Goal: Check status: Check status

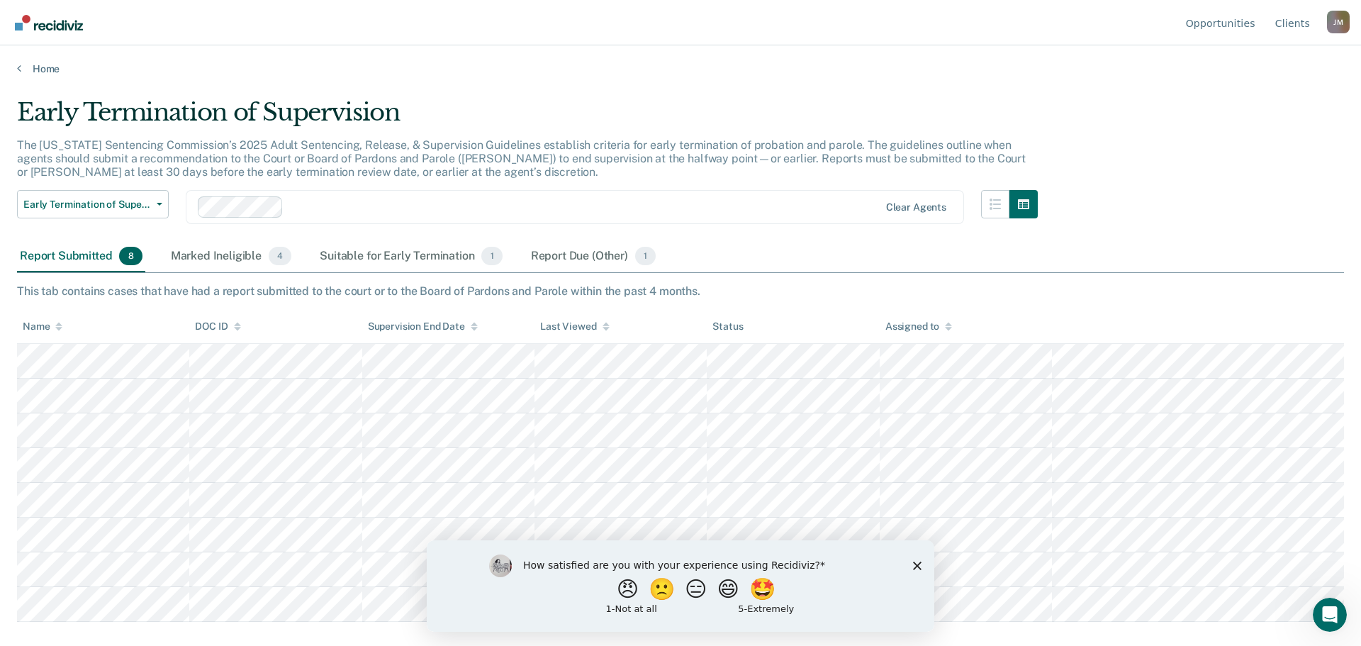
click at [916, 561] on icon "Close survey" at bounding box center [917, 565] width 9 height 9
